Goal: Navigation & Orientation: Find specific page/section

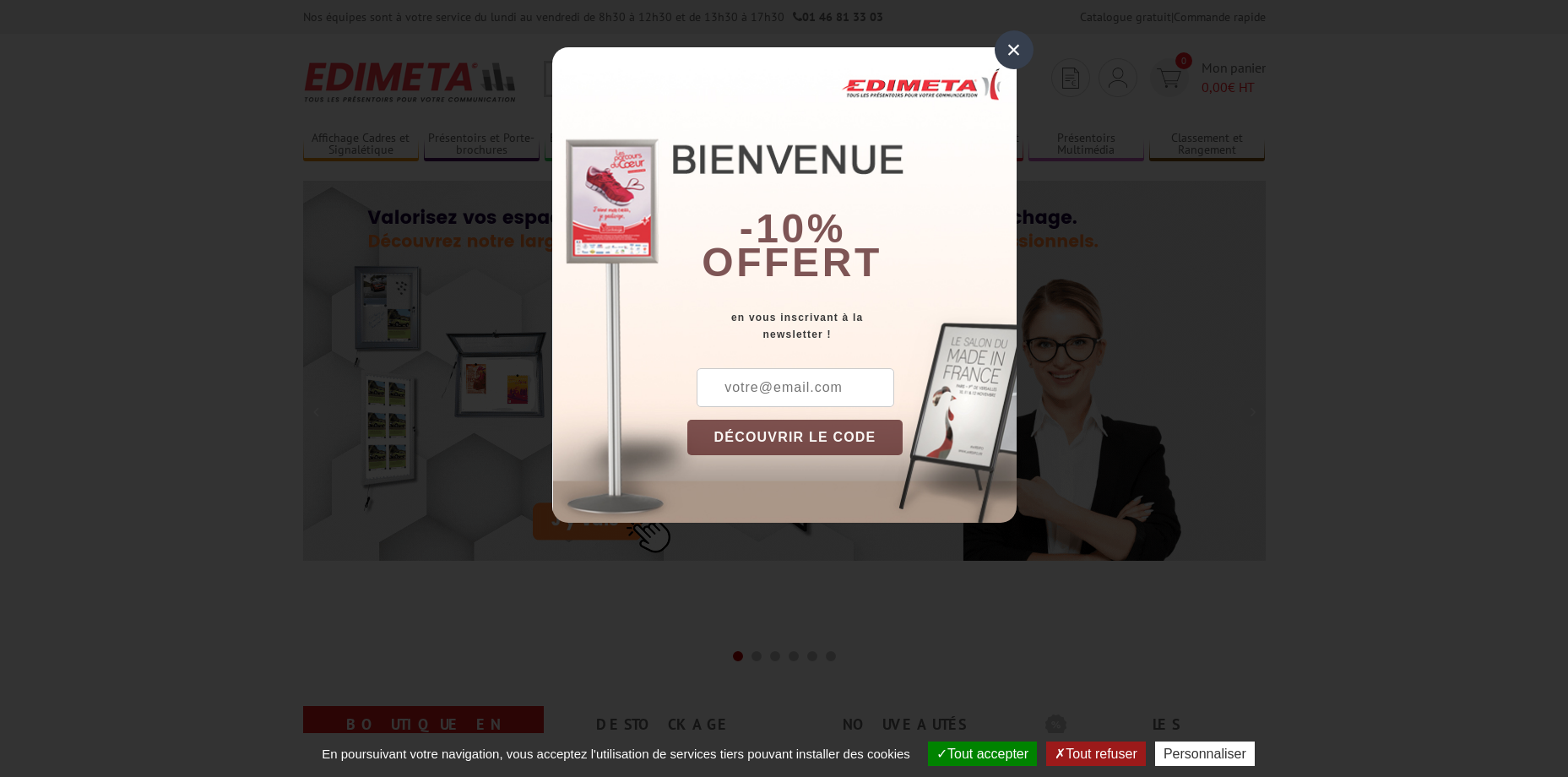
click at [1018, 38] on div "×" at bounding box center [1014, 49] width 39 height 39
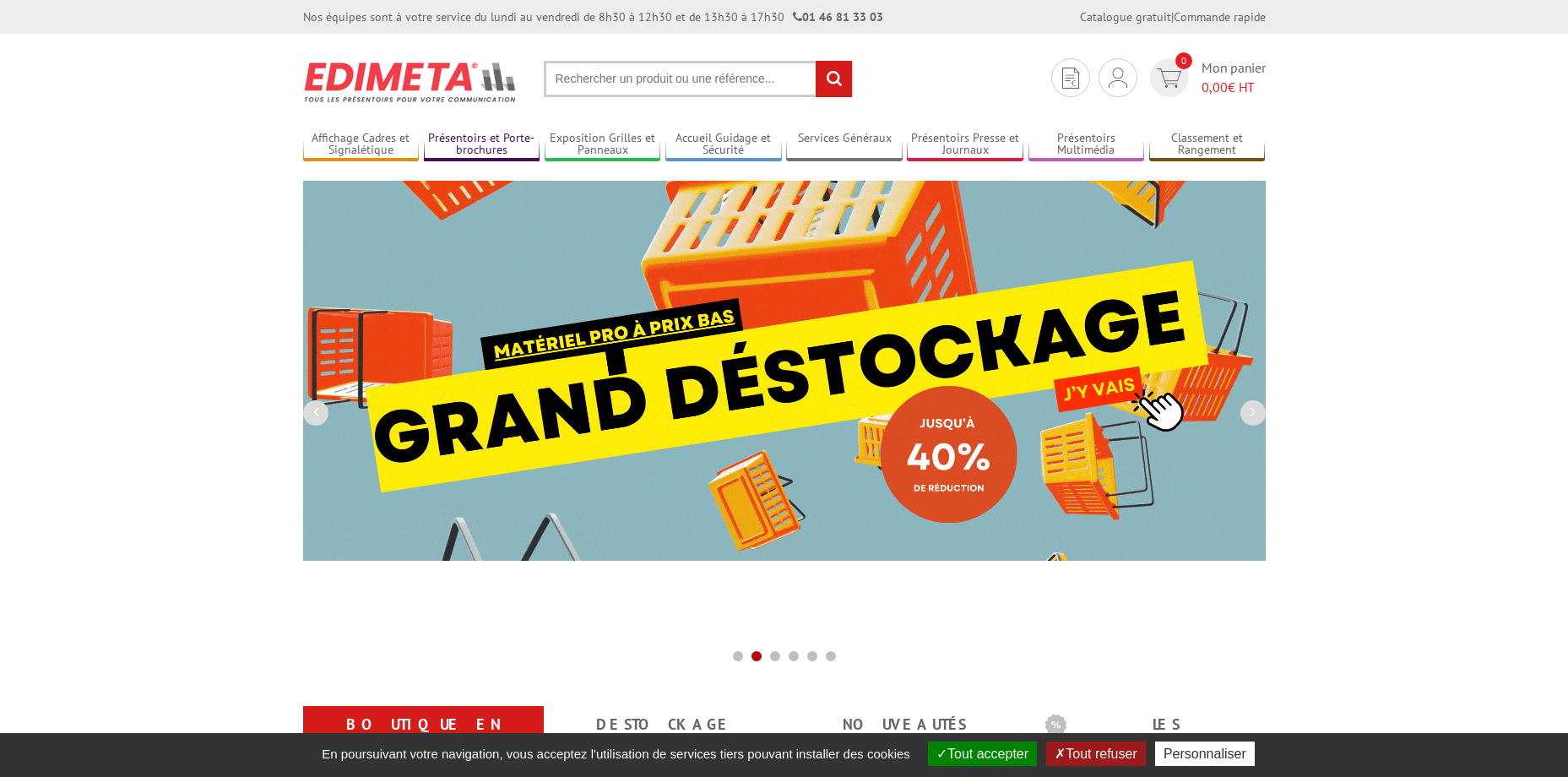
click at [461, 146] on link "Présentoirs et Porte-brochures" at bounding box center [482, 145] width 116 height 28
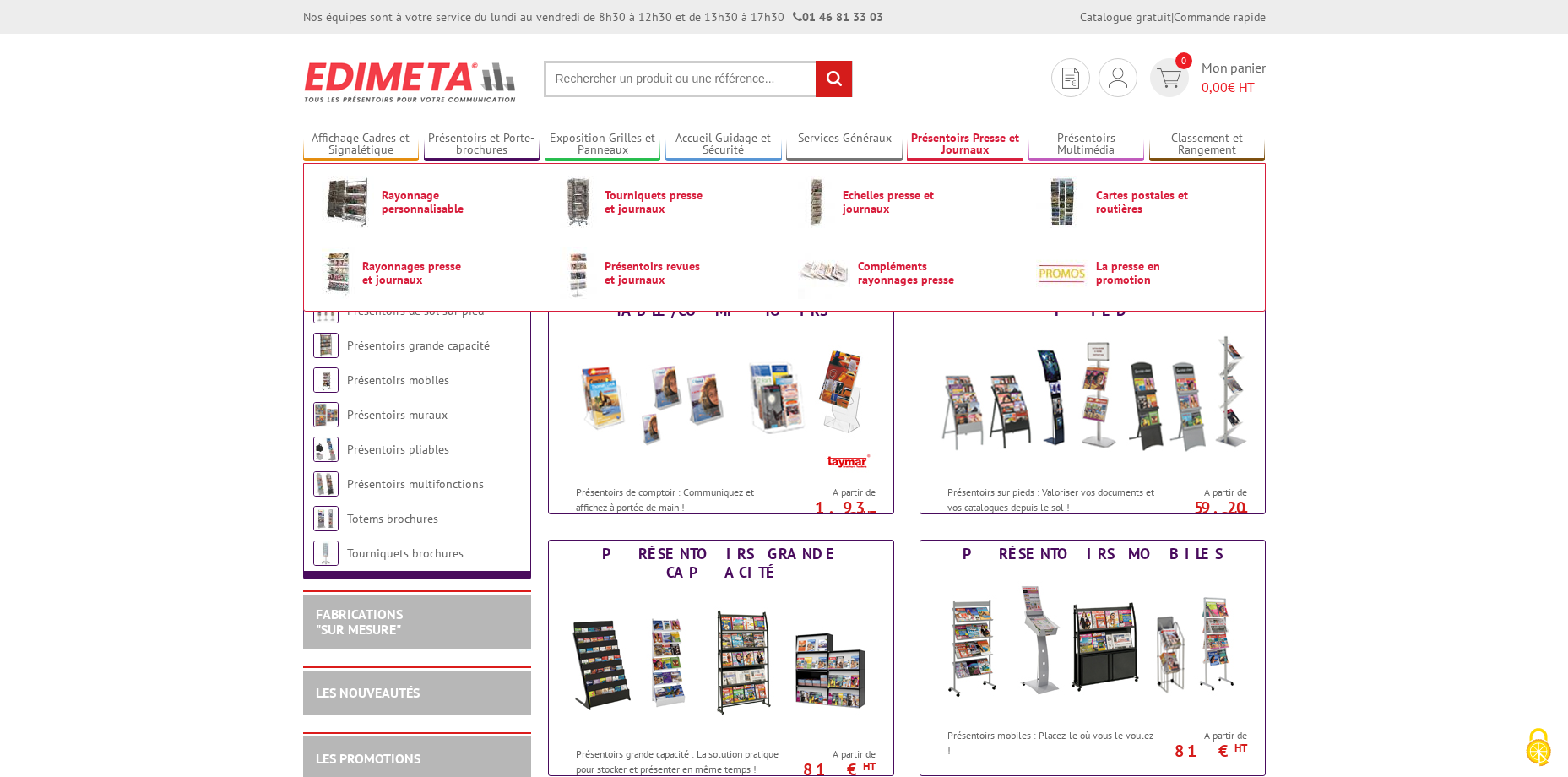
click at [988, 138] on link "Présentoirs Presse et Journaux" at bounding box center [965, 145] width 116 height 28
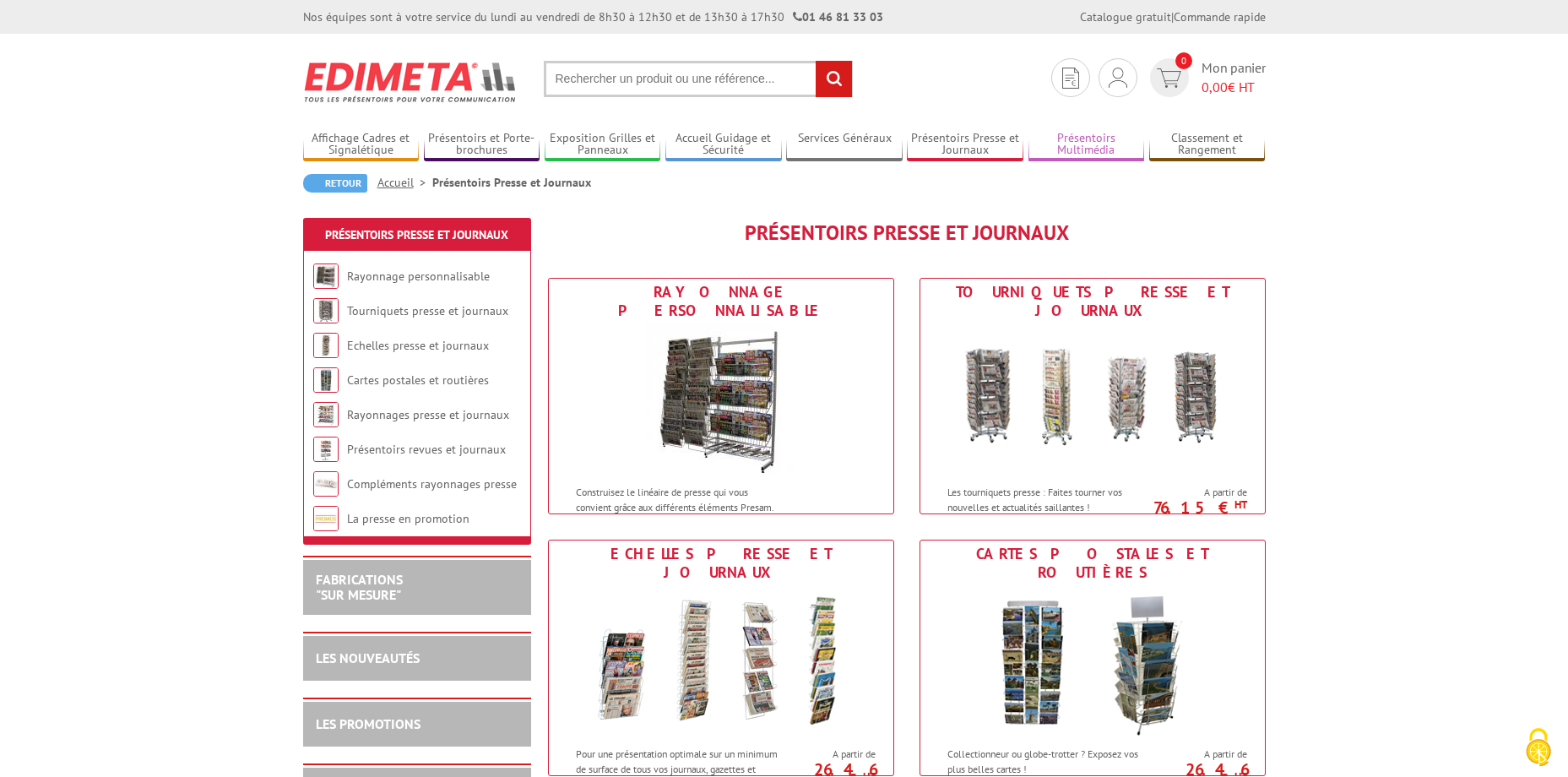
click at [1101, 145] on link "Présentoirs Multimédia" at bounding box center [1086, 145] width 116 height 28
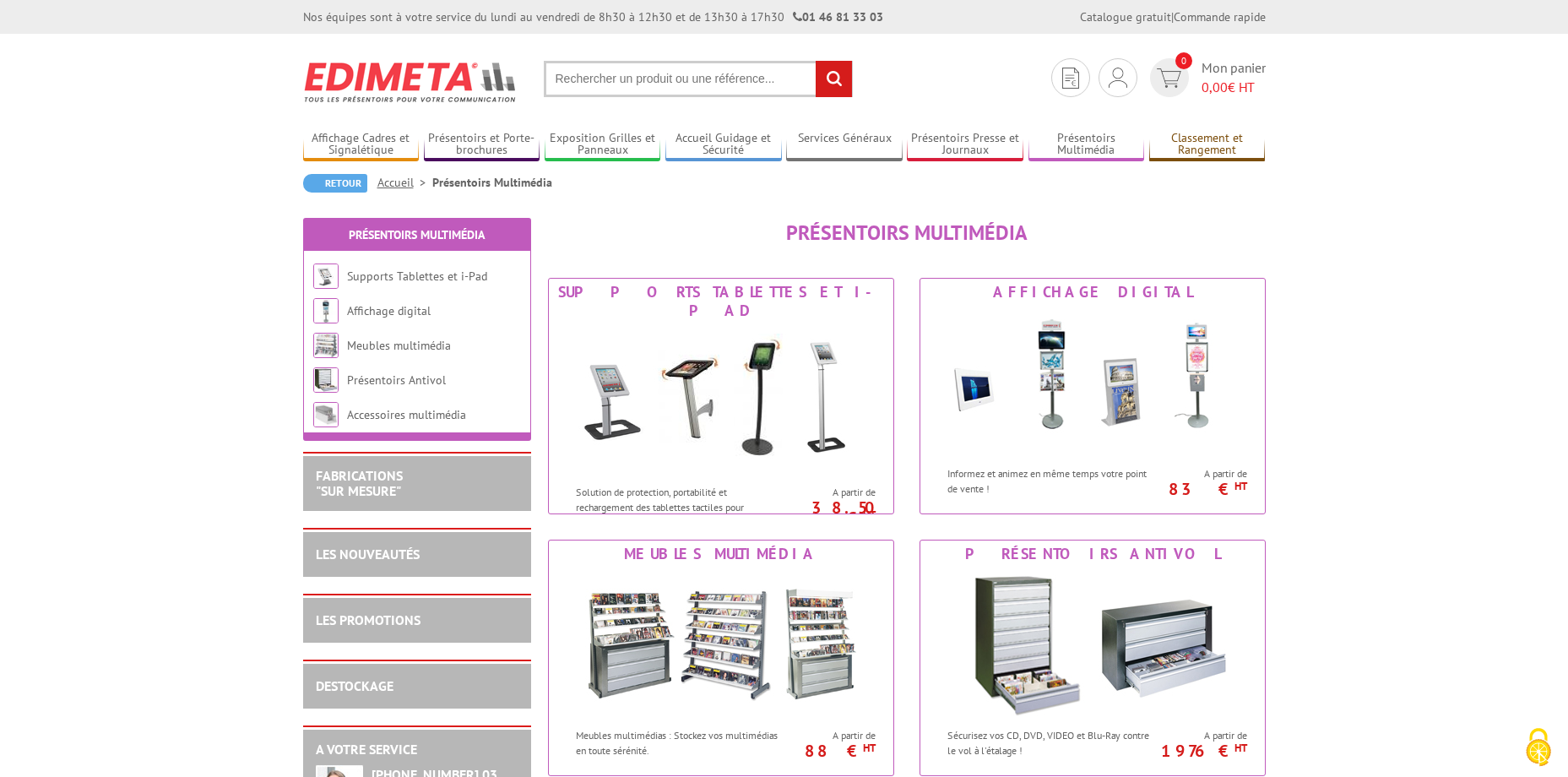
click at [1216, 137] on link "Classement et Rangement" at bounding box center [1207, 145] width 116 height 28
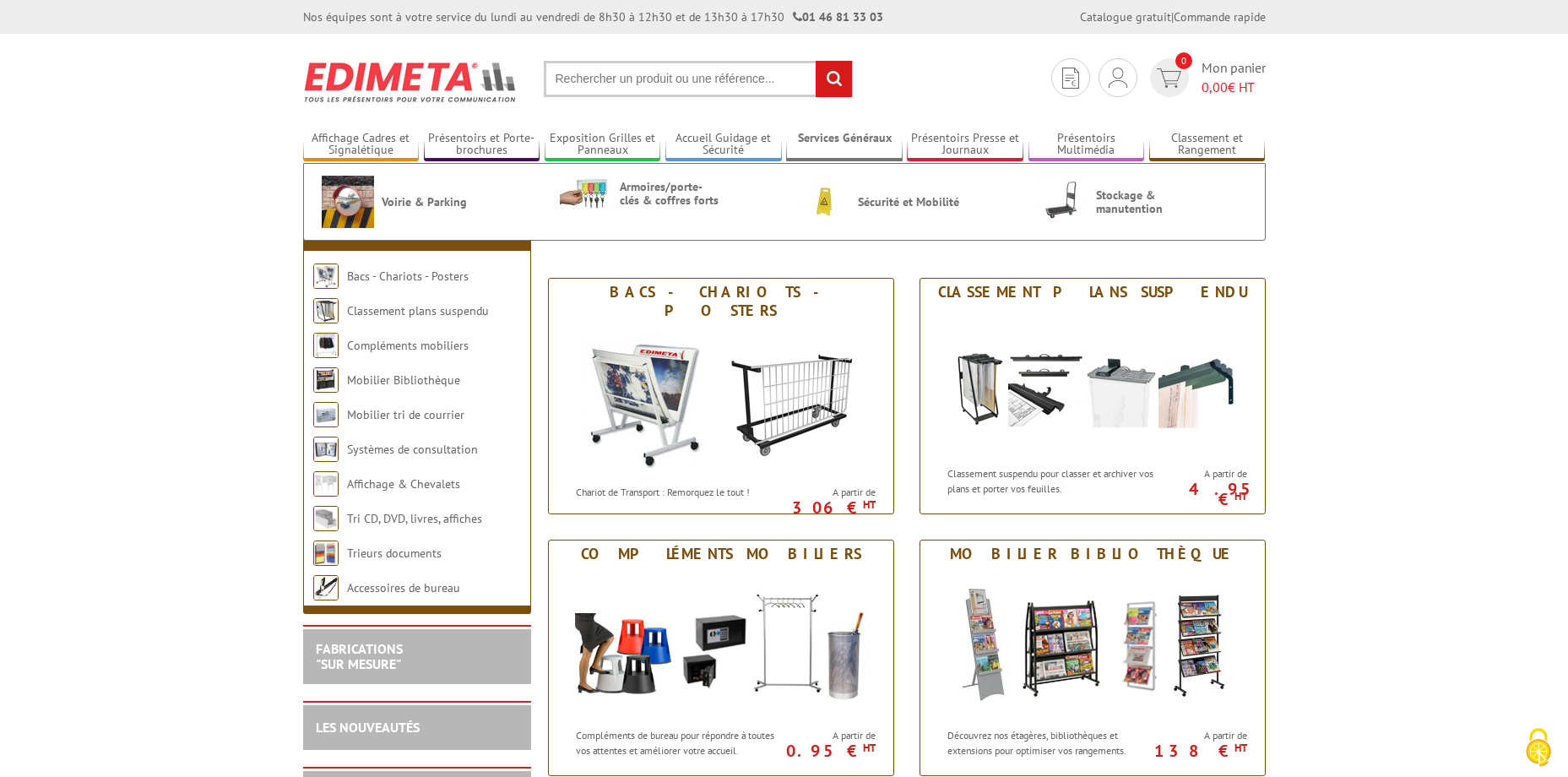
click at [810, 133] on link "Services Généraux" at bounding box center [844, 145] width 116 height 28
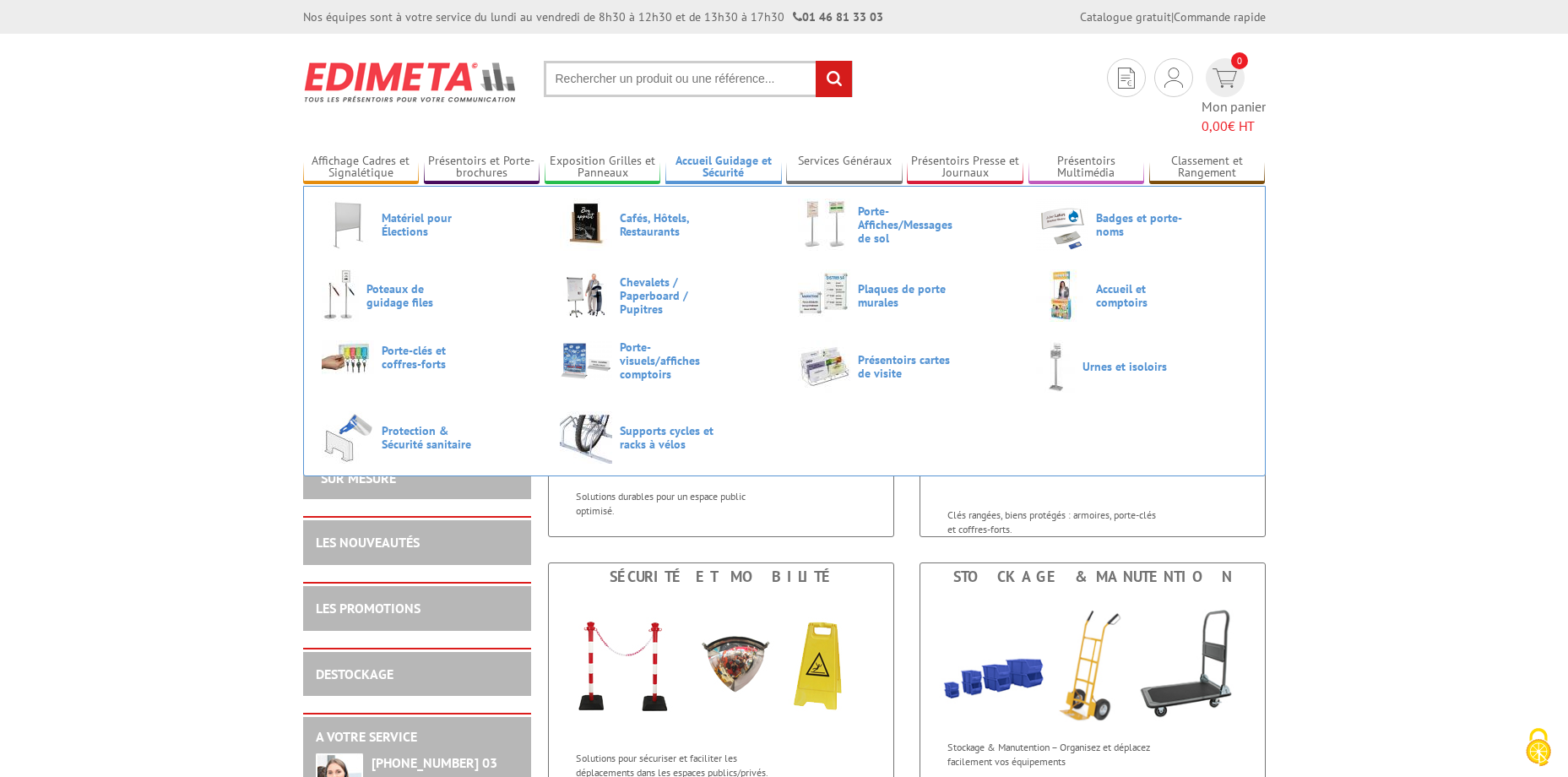
click at [703, 153] on link "Accueil Guidage et Sécurité" at bounding box center [723, 168] width 116 height 28
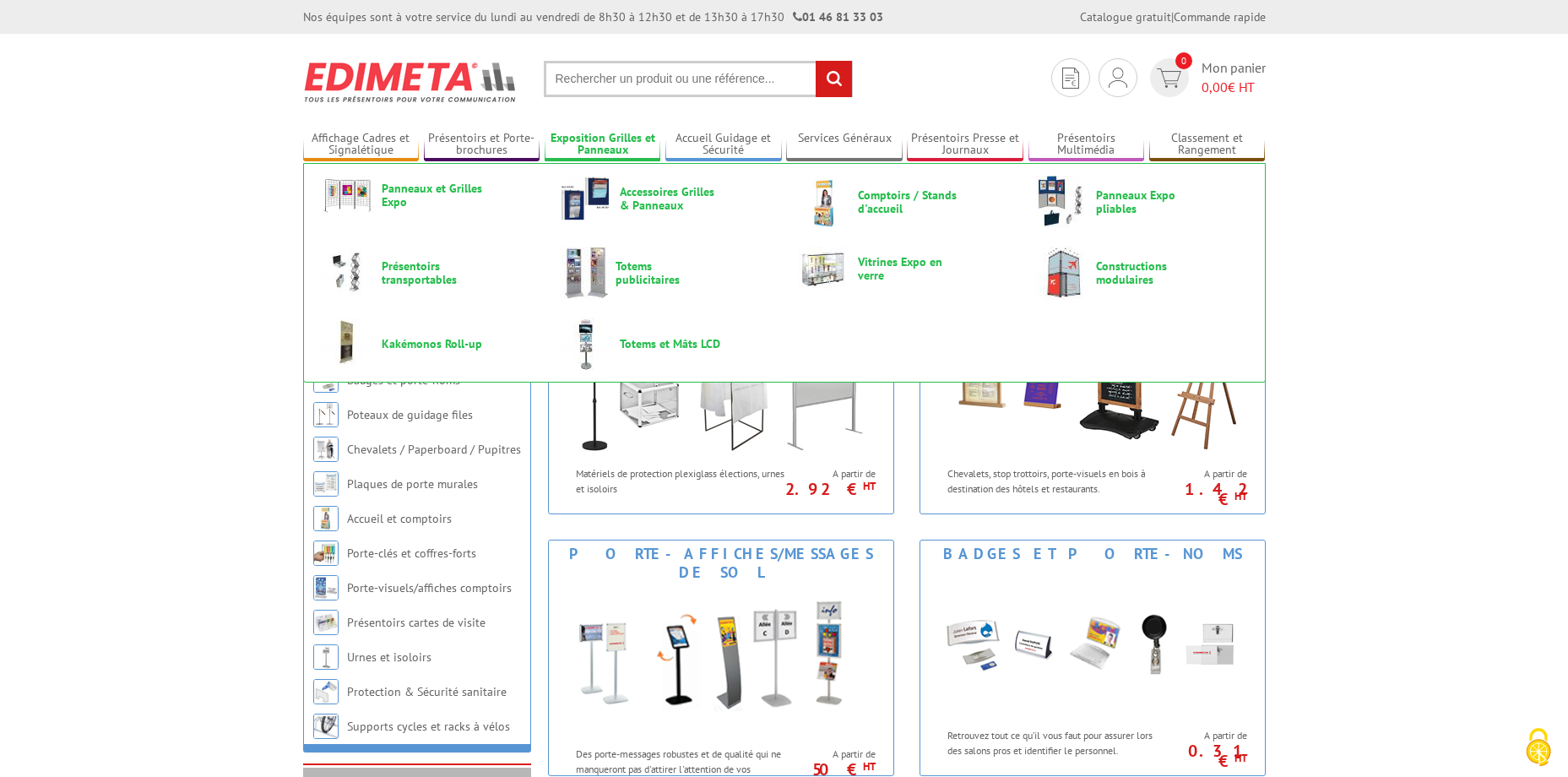
click at [619, 137] on link "Exposition Grilles et Panneaux" at bounding box center [602, 145] width 116 height 28
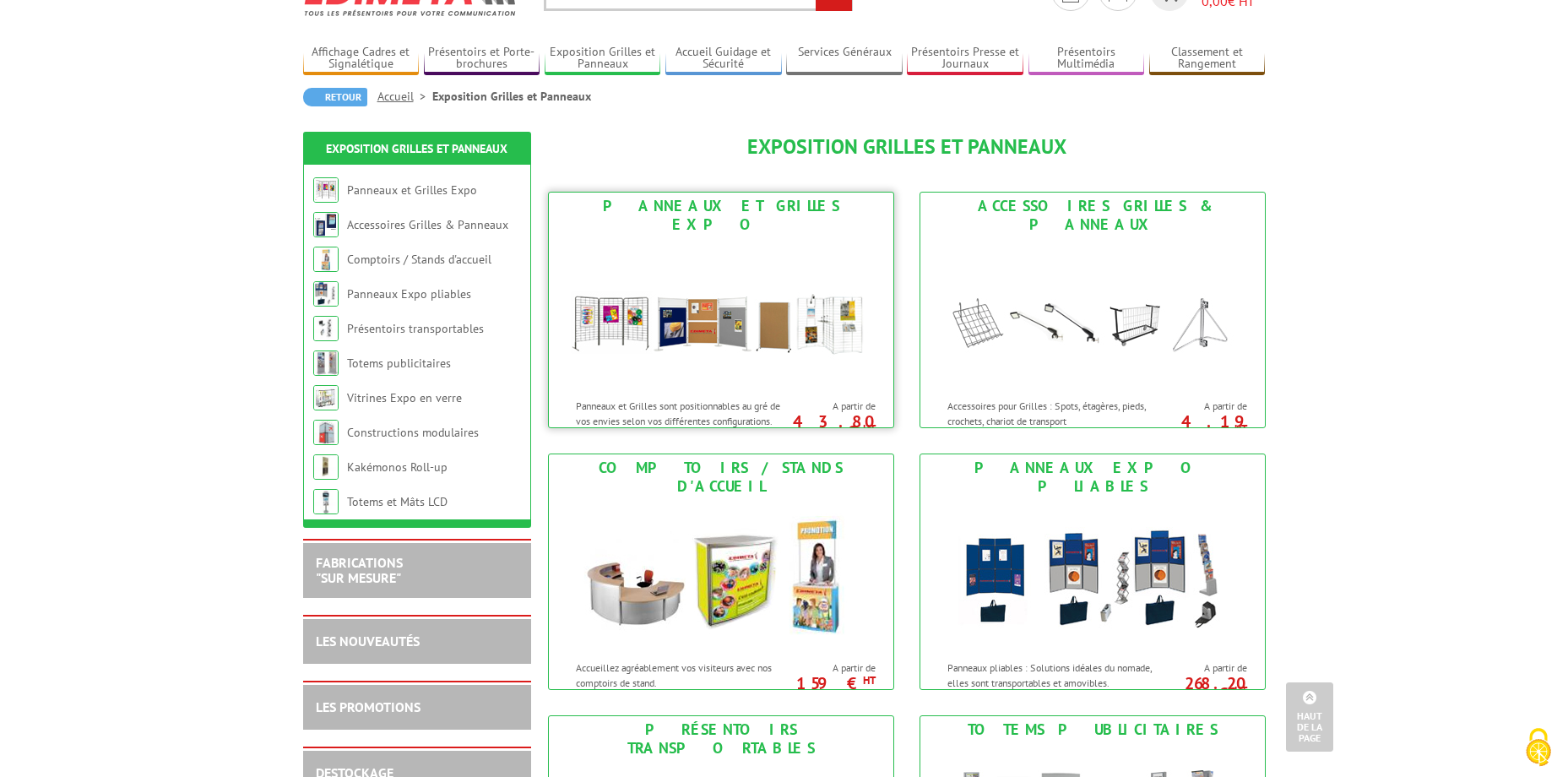
scroll to position [85, 0]
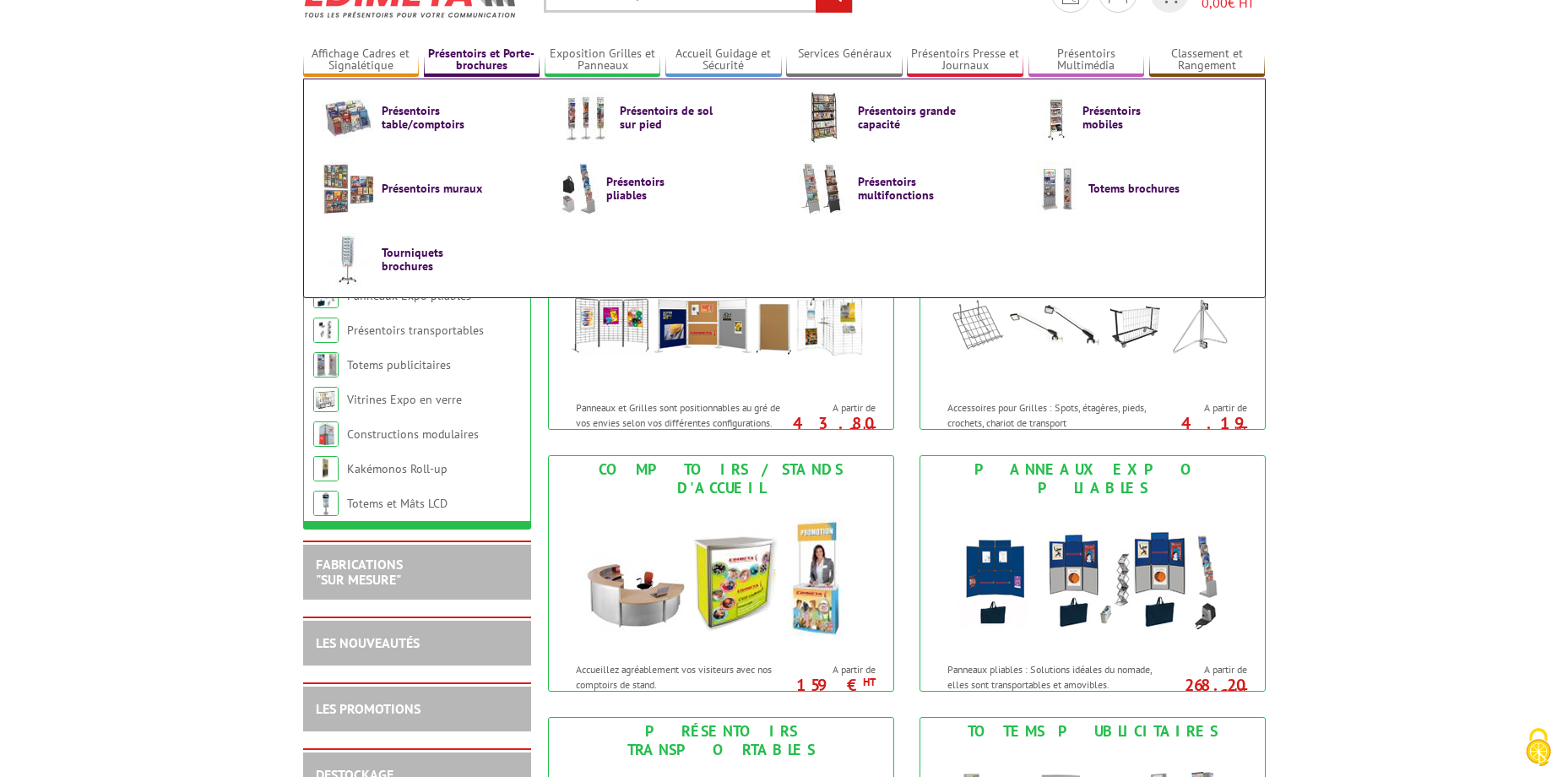
click at [497, 67] on link "Présentoirs et Porte-brochures" at bounding box center [482, 61] width 116 height 28
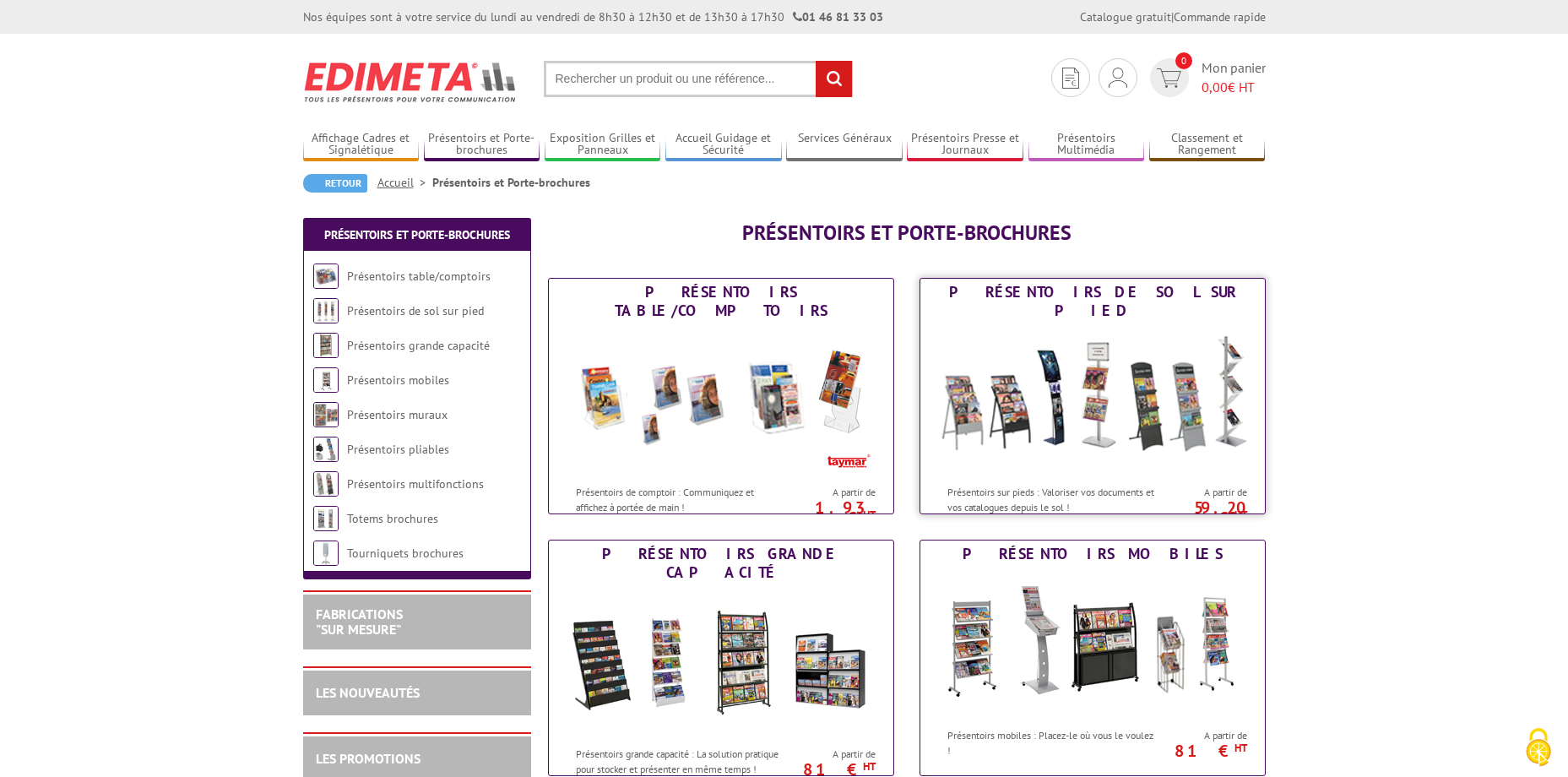
click at [1055, 425] on img at bounding box center [1093, 400] width 312 height 152
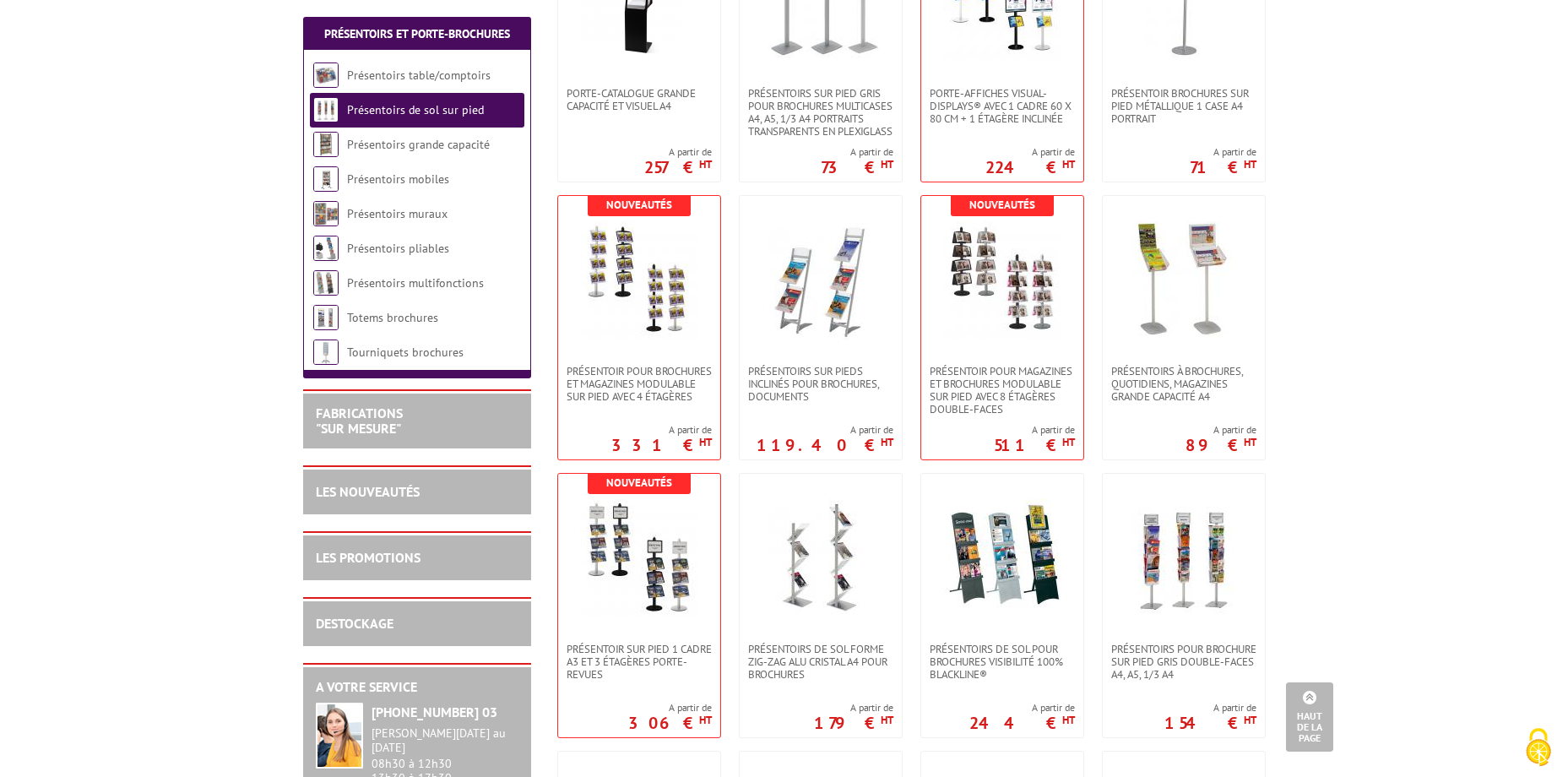
scroll to position [506, 0]
